Goal: Task Accomplishment & Management: Manage account settings

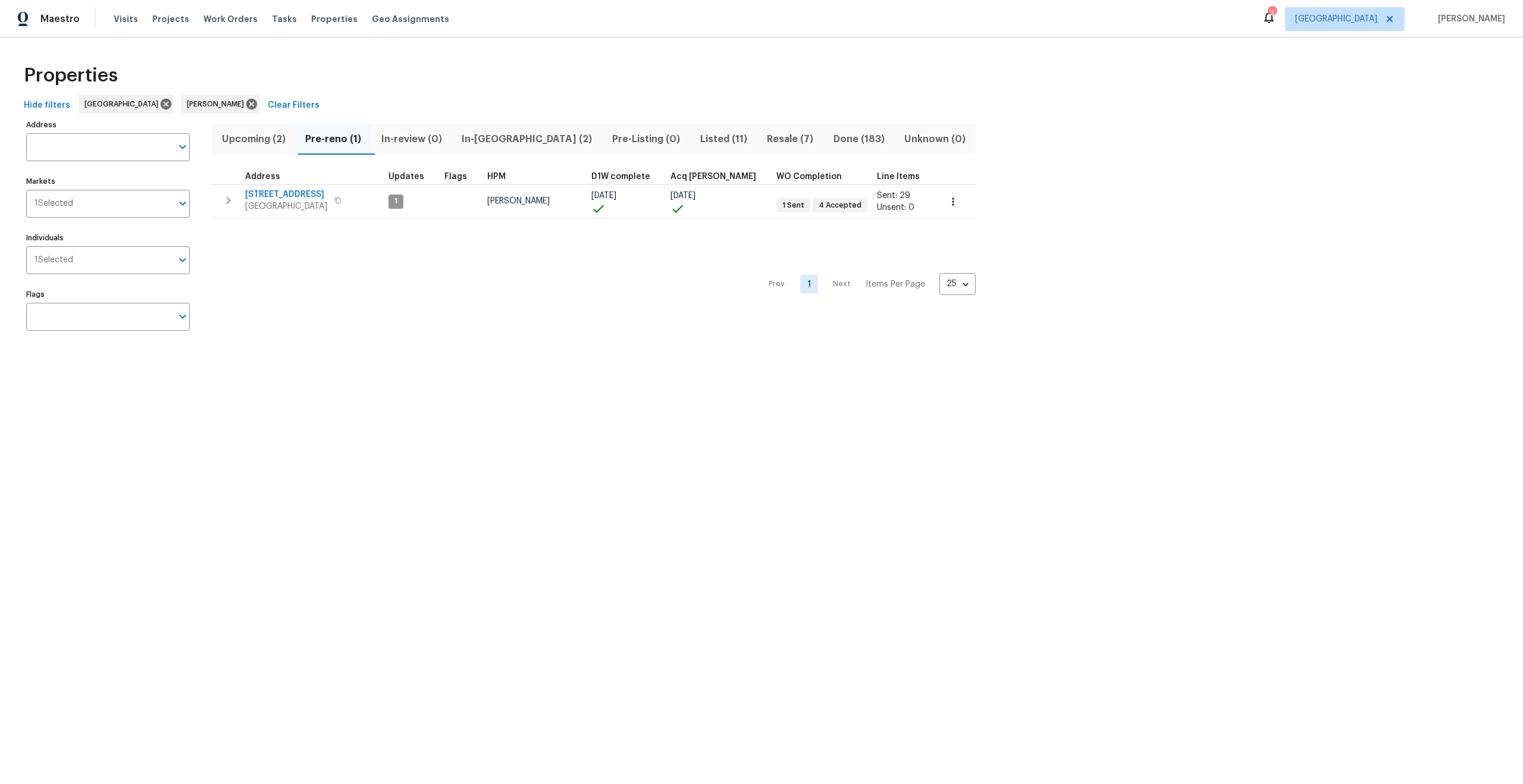
click at [263, 141] on span "Upcoming (2)" at bounding box center [254, 139] width 70 height 17
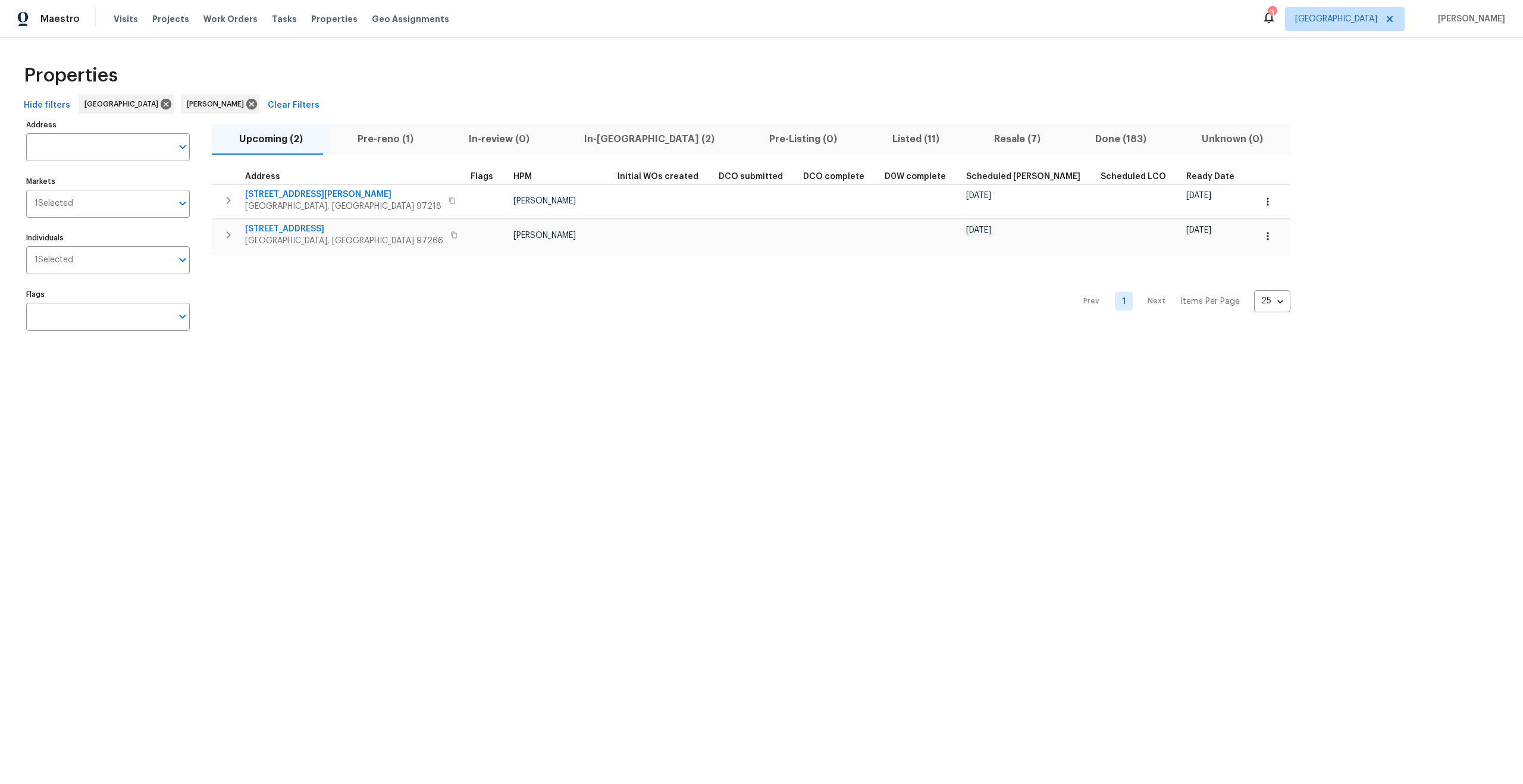
click at [966, 148] on button "Resale (7)" at bounding box center [1017, 139] width 101 height 31
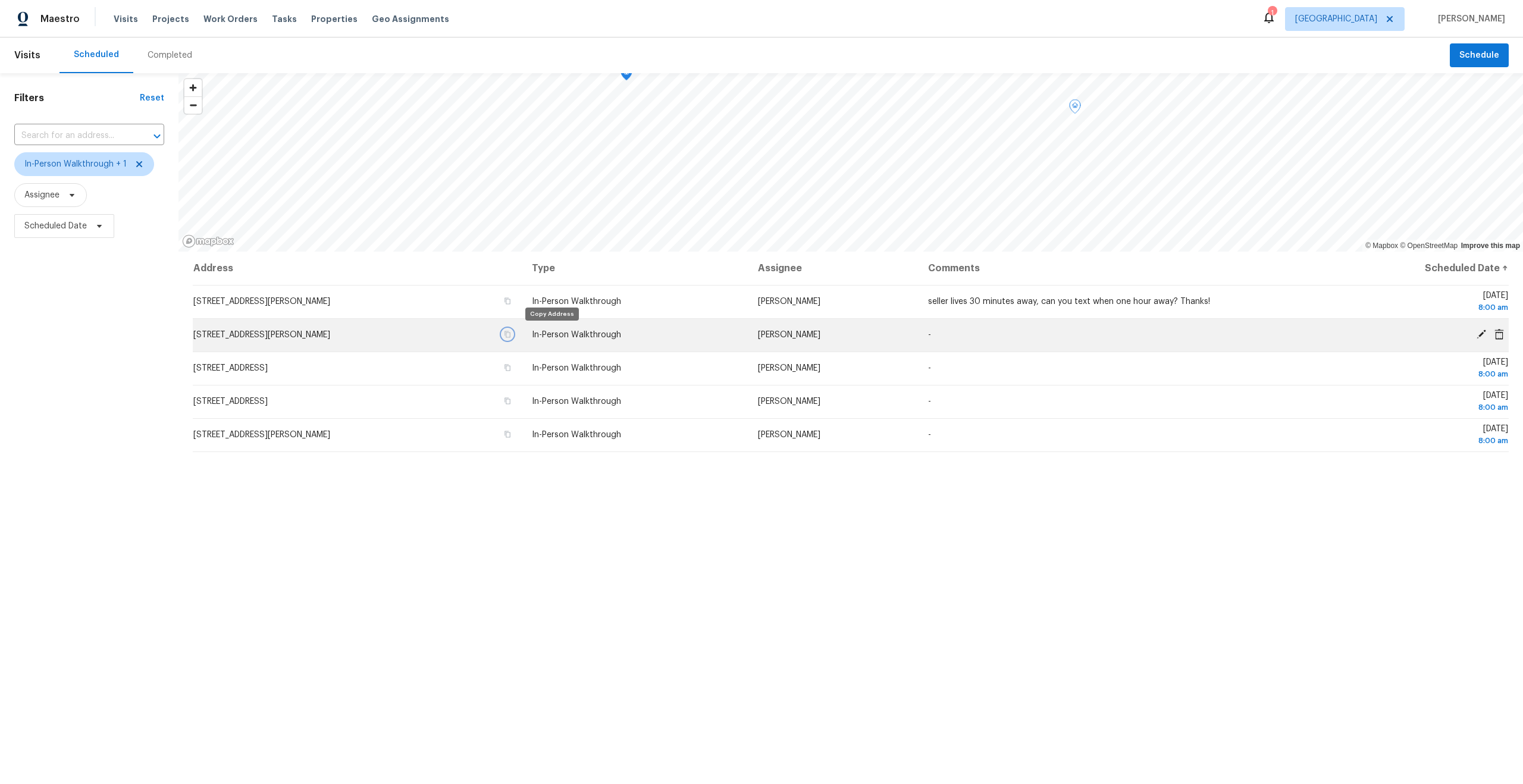
click at [511, 335] on icon "button" at bounding box center [507, 334] width 7 height 7
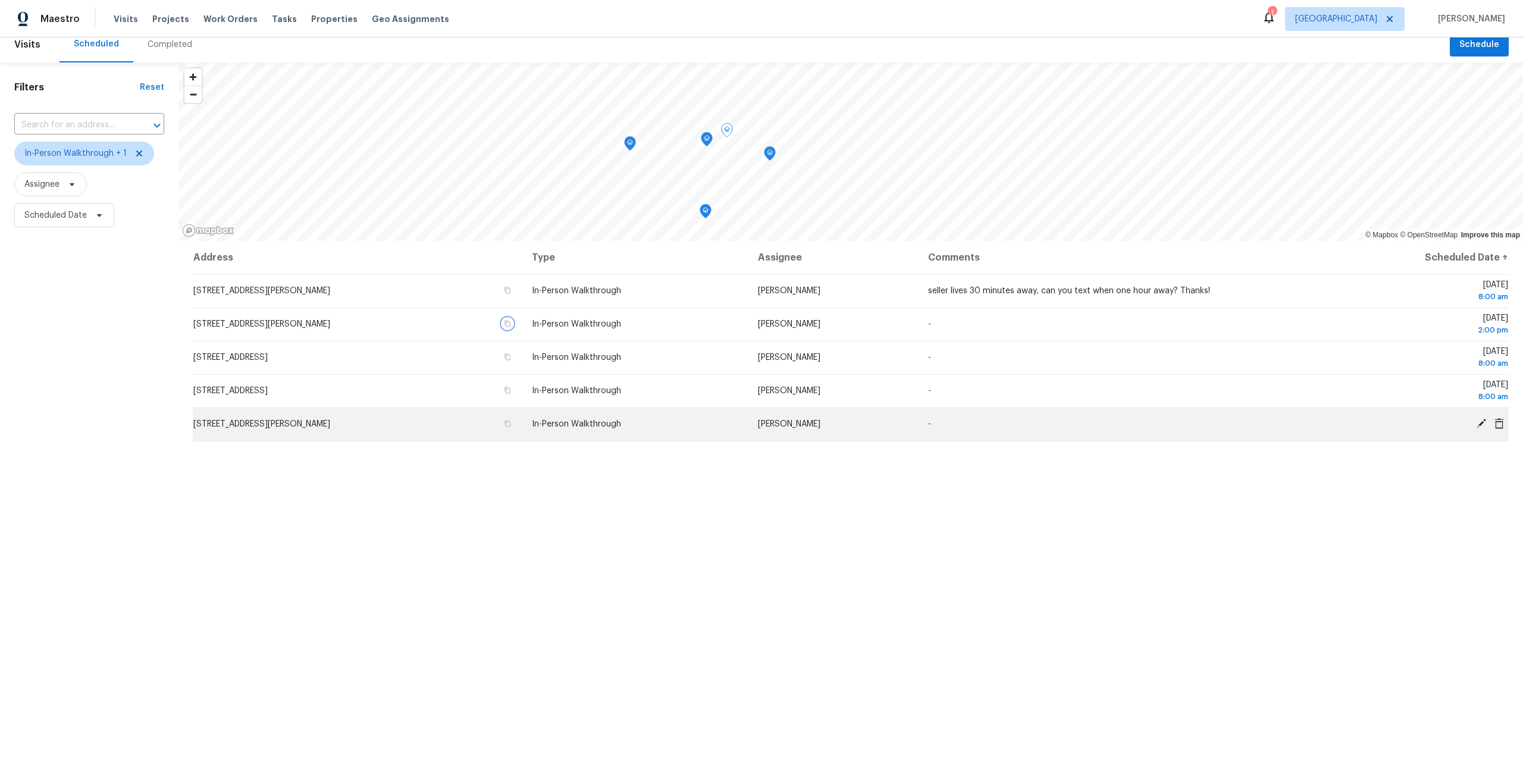
scroll to position [13, 0]
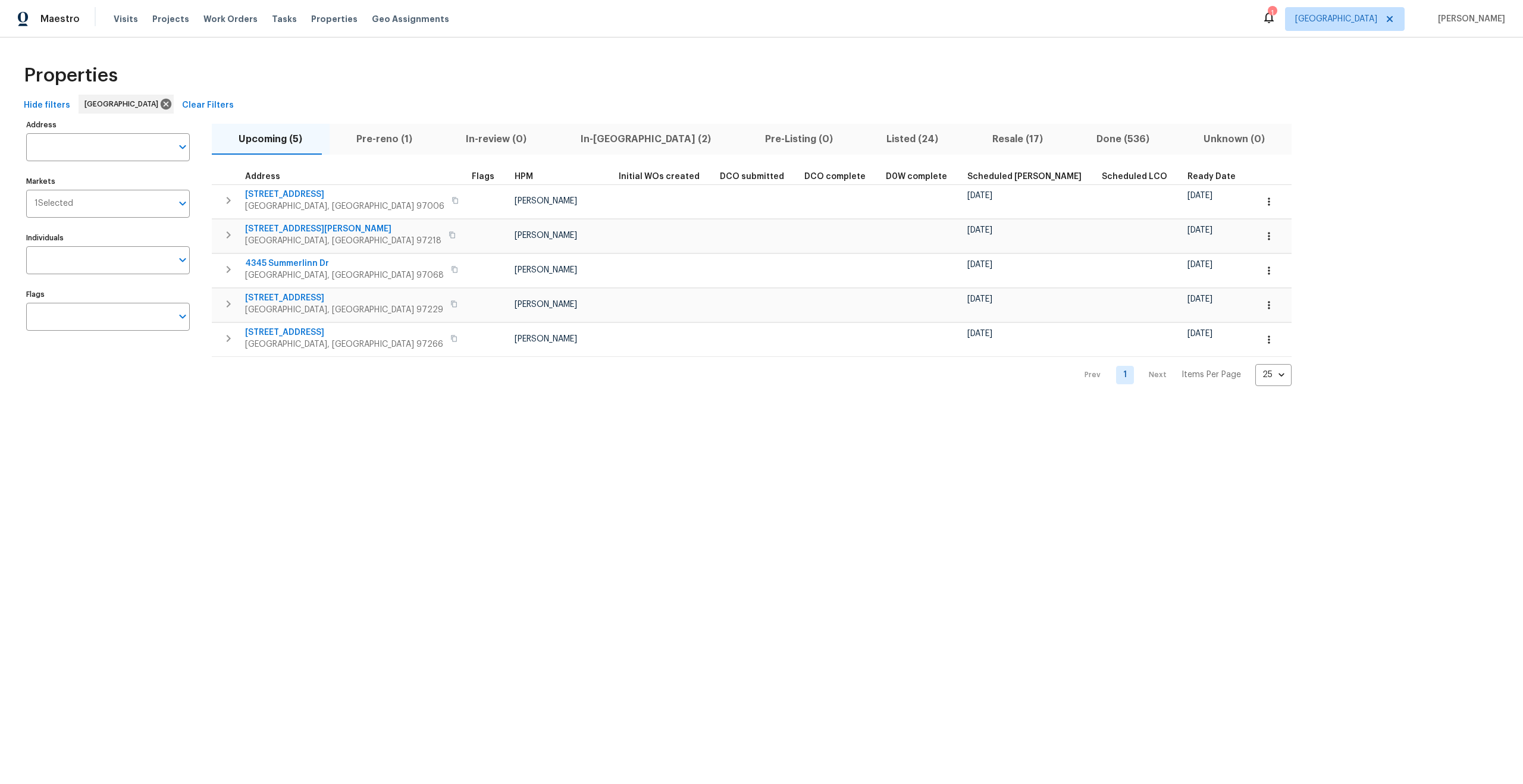
click at [1188, 173] on span "Ready Date" at bounding box center [1211, 177] width 48 height 9
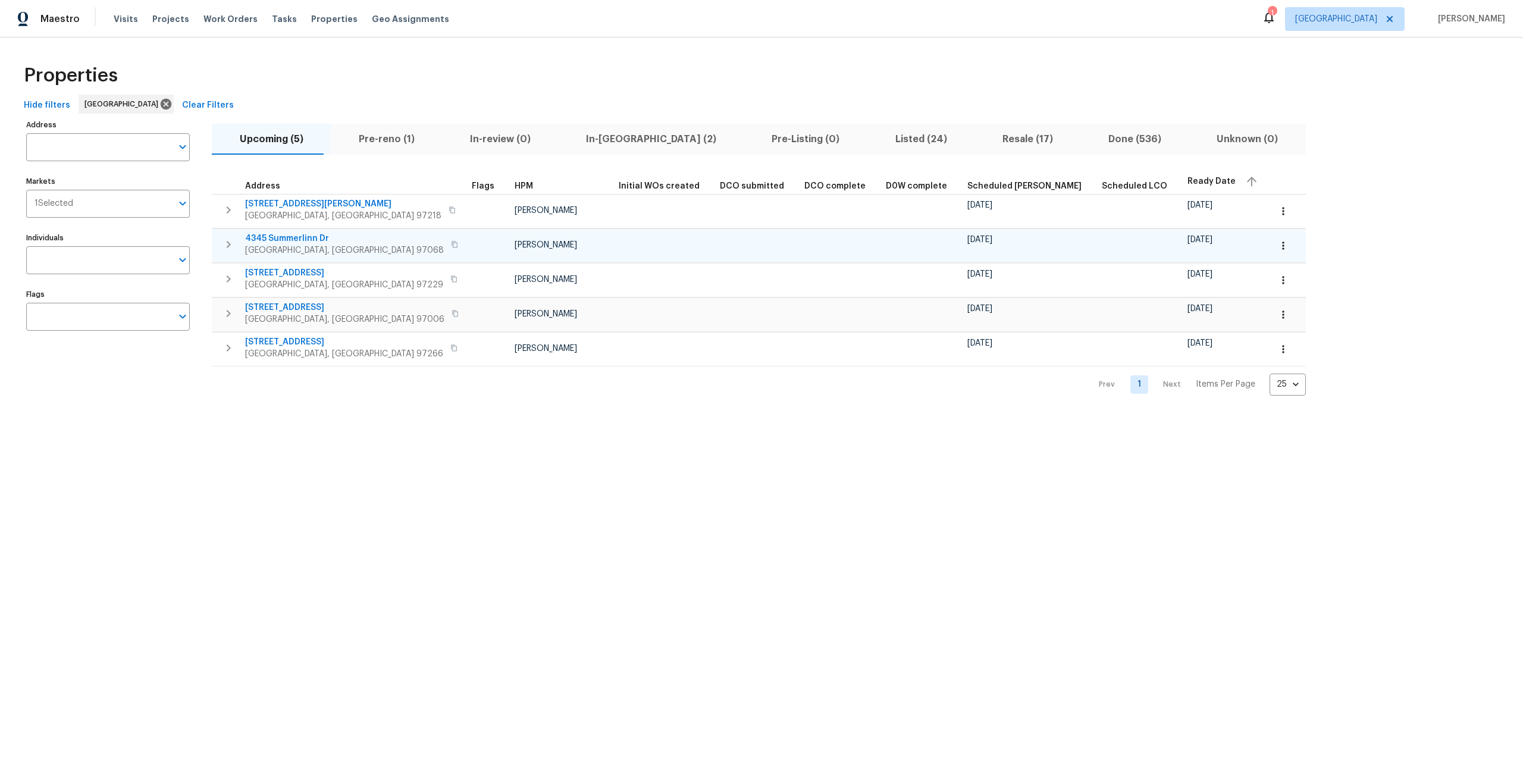
click at [1277, 247] on icon "button" at bounding box center [1283, 245] width 12 height 12
click at [1118, 351] on p "Admin: Closing" at bounding box center [1099, 352] width 59 height 13
